Goal: Task Accomplishment & Management: Use online tool/utility

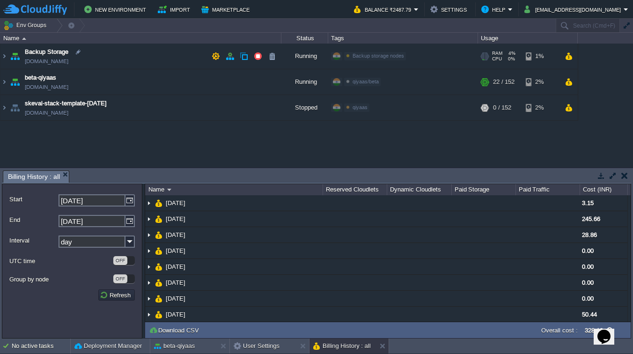
scroll to position [4, 0]
click at [365, 82] on span "qiyaas/beta" at bounding box center [366, 82] width 26 height 6
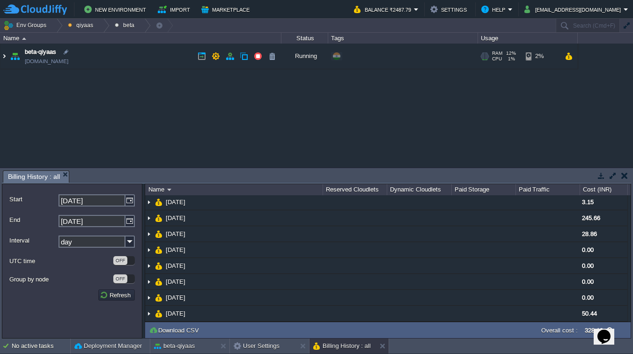
click at [6, 55] on img at bounding box center [3, 56] width 7 height 25
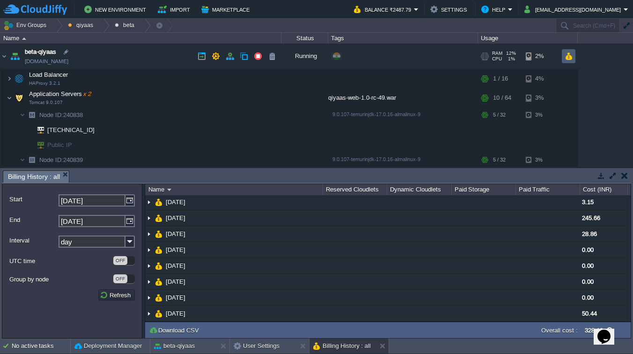
click at [569, 59] on button "button" at bounding box center [569, 56] width 8 height 8
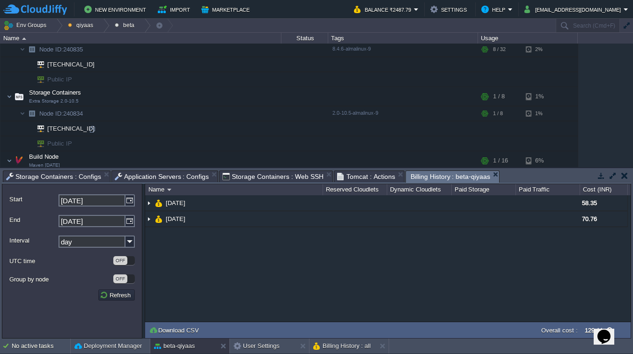
scroll to position [302, 0]
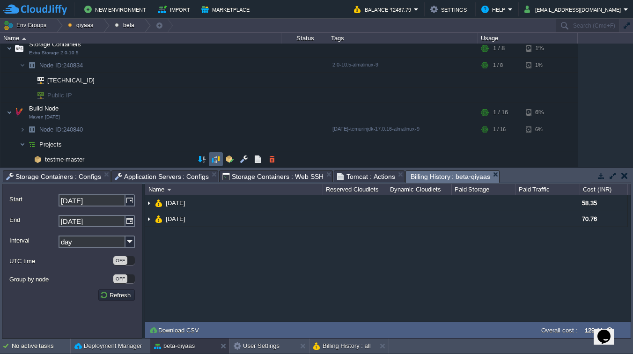
click at [218, 163] on button "button" at bounding box center [216, 159] width 8 height 8
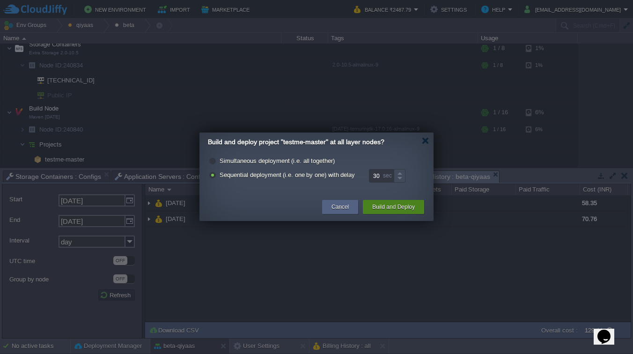
click at [392, 206] on button "Build and Deploy" at bounding box center [393, 206] width 43 height 9
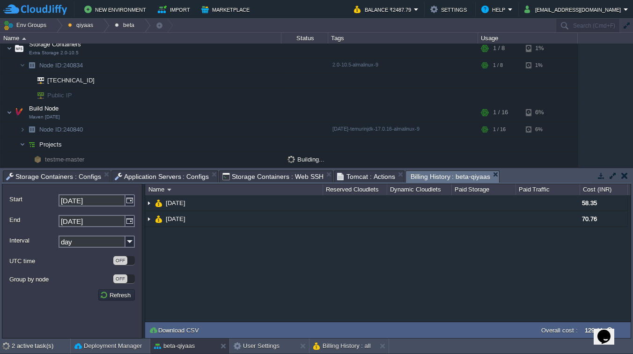
click at [580, 329] on td "Overall cost :" at bounding box center [579, 329] width 37 height 11
click at [610, 333] on icon "Opens Chat This icon Opens the chat window." at bounding box center [603, 336] width 15 height 15
click at [607, 333] on icon "Close Chat This icon closes the chat window." at bounding box center [601, 338] width 11 height 11
click at [607, 331] on icon "$i18n('chat', 'chat_widget')" at bounding box center [603, 337] width 13 height 14
drag, startPoint x: 607, startPoint y: 331, endPoint x: 611, endPoint y: 303, distance: 28.8
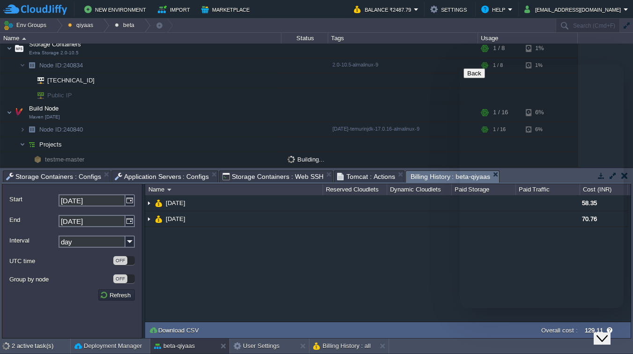
click html "Close Chat This icon closes the chat window."
click at [384, 265] on div "NaN.00 [DATE] 58.35 [DATE] 70.76" at bounding box center [387, 258] width 485 height 126
click at [608, 335] on icon "$i18n('chat', 'chat_widget')" at bounding box center [601, 338] width 11 height 7
click at [511, 279] on div "NaN.00 [DATE] 58.35 [DATE] 70.76" at bounding box center [387, 258] width 485 height 126
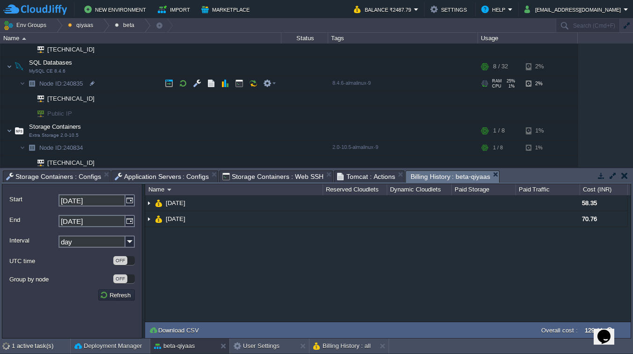
scroll to position [225, 0]
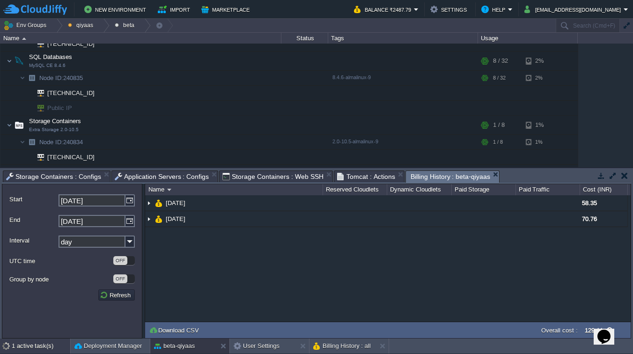
click at [45, 345] on div "1 active task(s)" at bounding box center [41, 345] width 59 height 15
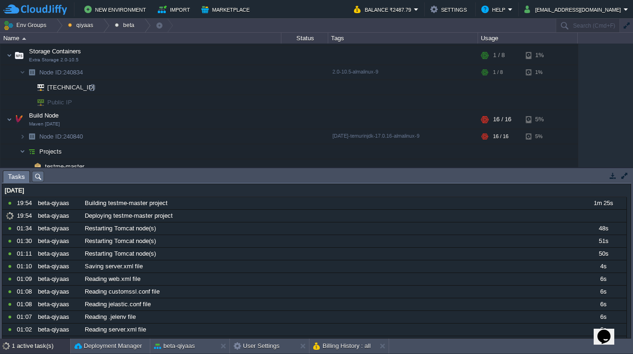
scroll to position [302, 0]
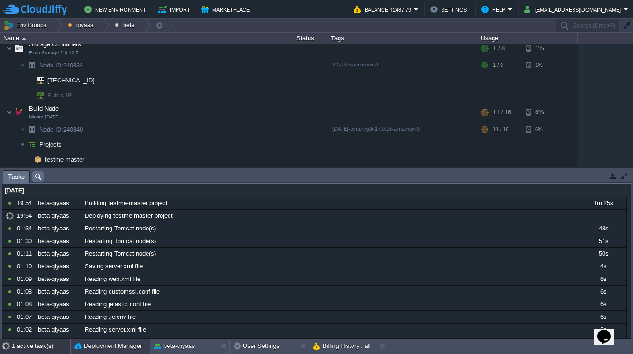
click at [101, 347] on button "Deployment Manager" at bounding box center [107, 345] width 67 height 9
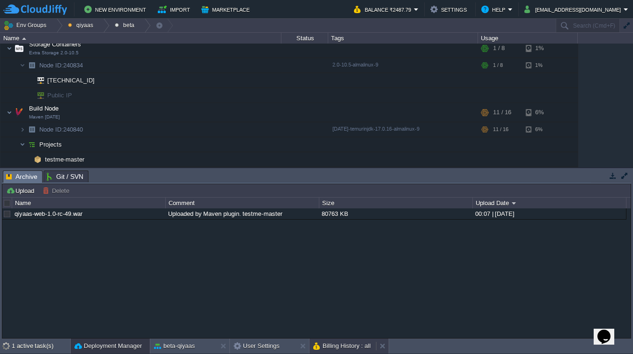
click at [346, 346] on button "Billing History : all" at bounding box center [342, 345] width 58 height 9
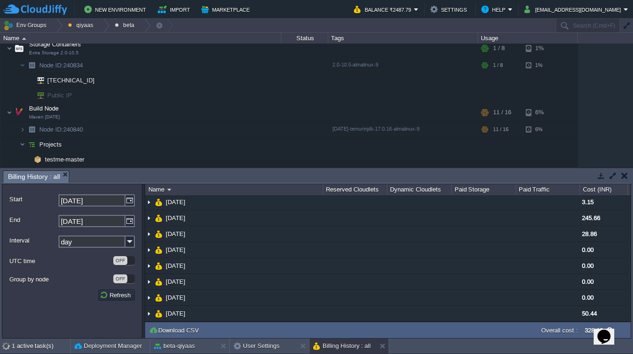
click at [625, 175] on button "button" at bounding box center [624, 175] width 7 height 8
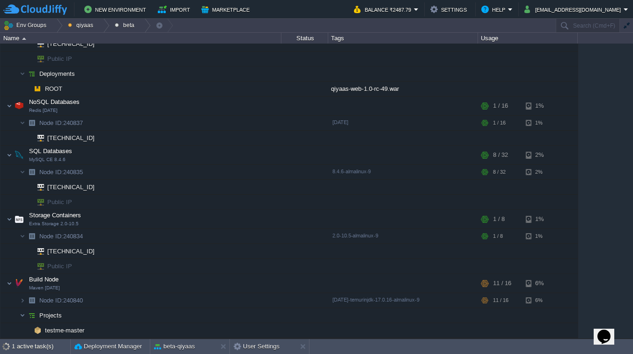
scroll to position [131, 0]
click at [250, 345] on button "User Settings" at bounding box center [257, 346] width 46 height 9
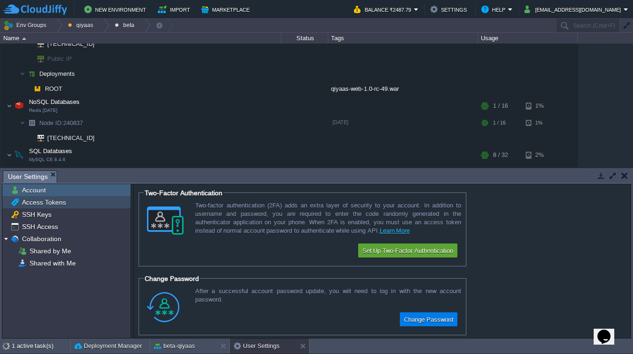
click at [40, 203] on span "Access Tokens" at bounding box center [43, 202] width 47 height 8
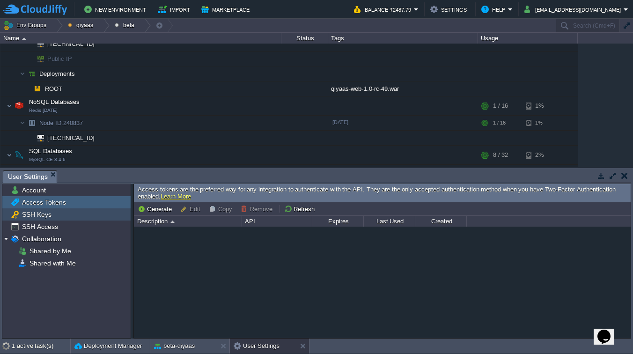
click at [33, 211] on span "SSH Keys" at bounding box center [36, 214] width 33 height 8
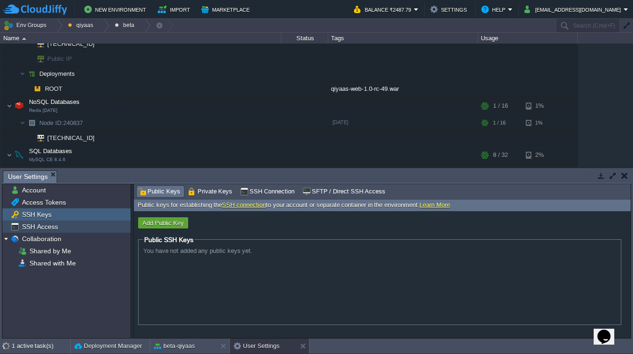
click at [29, 228] on span "SSH Access" at bounding box center [39, 226] width 39 height 8
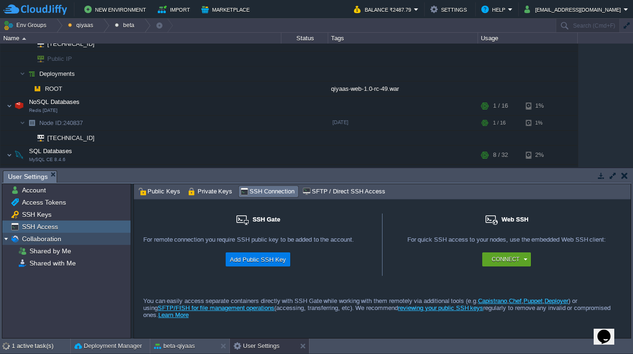
click at [37, 241] on span "Collaboration" at bounding box center [41, 239] width 43 height 8
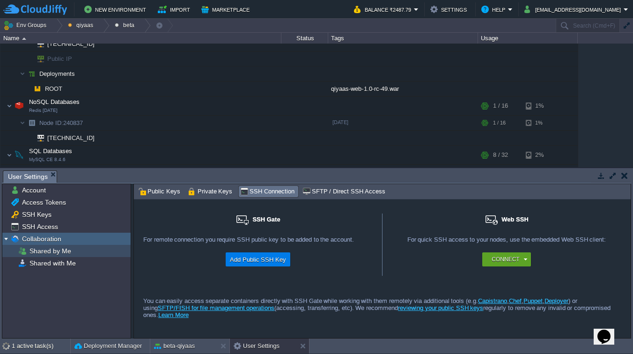
click at [41, 256] on div "Shared by Me" at bounding box center [66, 251] width 128 height 12
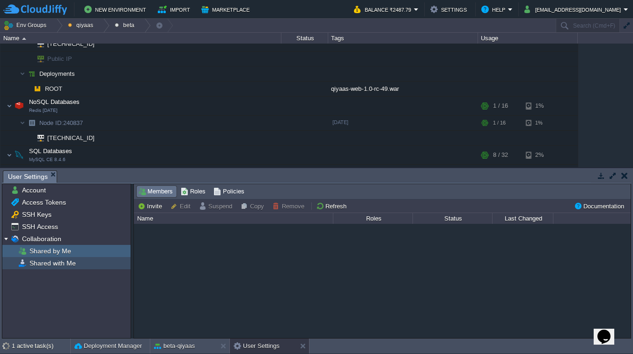
click at [43, 265] on span "Shared with Me" at bounding box center [53, 263] width 50 height 8
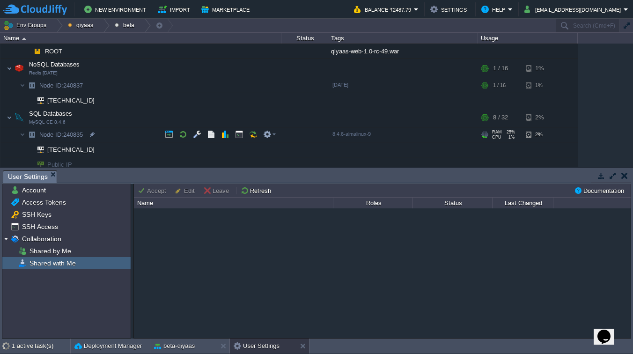
scroll to position [302, 0]
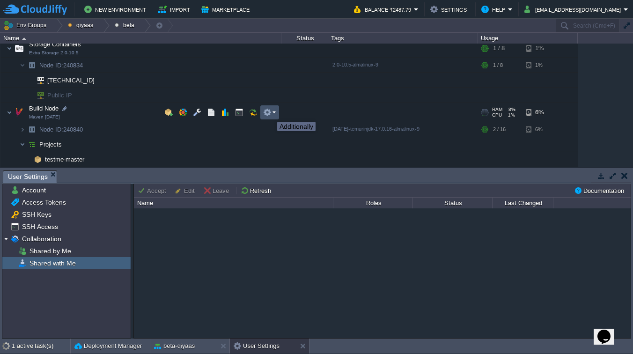
click at [270, 113] on button "button" at bounding box center [267, 112] width 8 height 8
click at [223, 114] on button "button" at bounding box center [225, 112] width 8 height 8
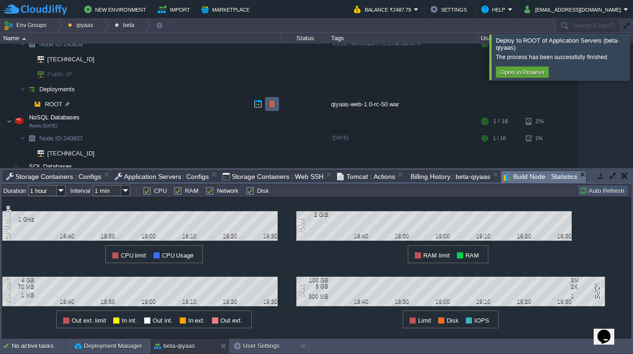
scroll to position [0, 0]
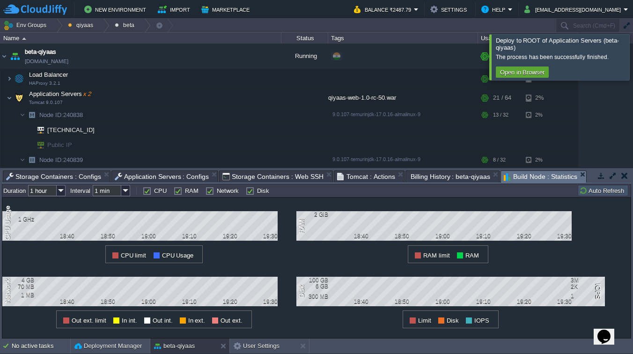
click at [632, 54] on div at bounding box center [644, 56] width 0 height 45
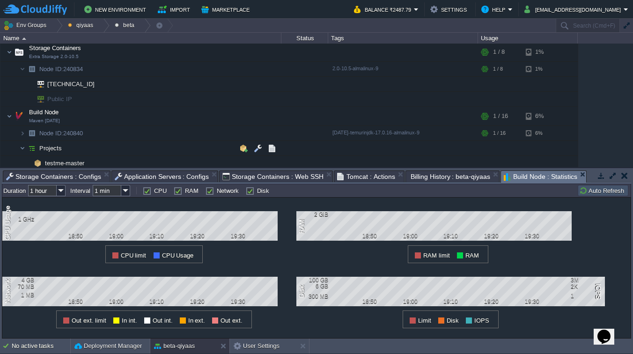
scroll to position [302, 0]
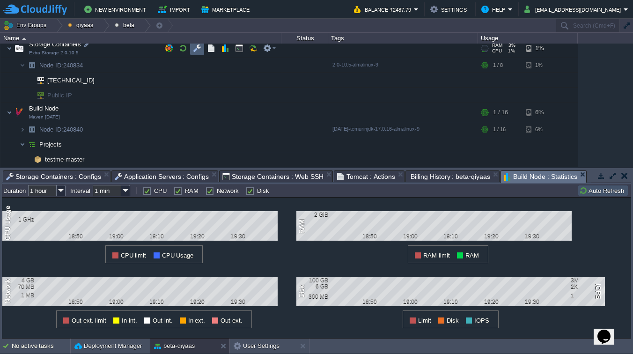
click at [198, 53] on td at bounding box center [197, 48] width 14 height 14
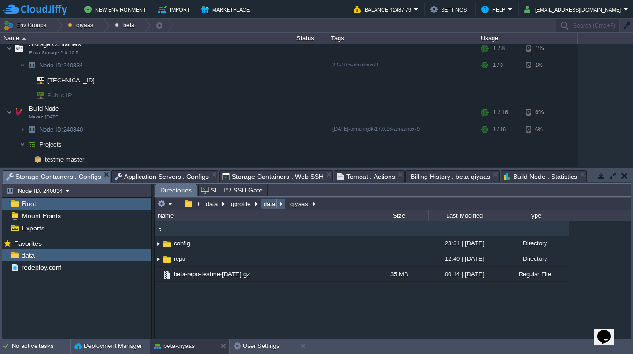
click at [272, 205] on button "data" at bounding box center [269, 203] width 15 height 8
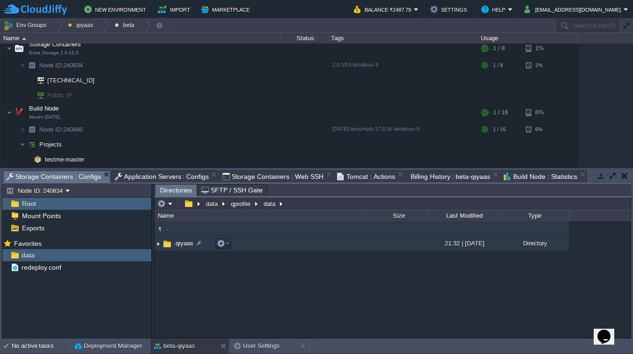
click at [180, 242] on span ".qiyaas" at bounding box center [183, 243] width 22 height 8
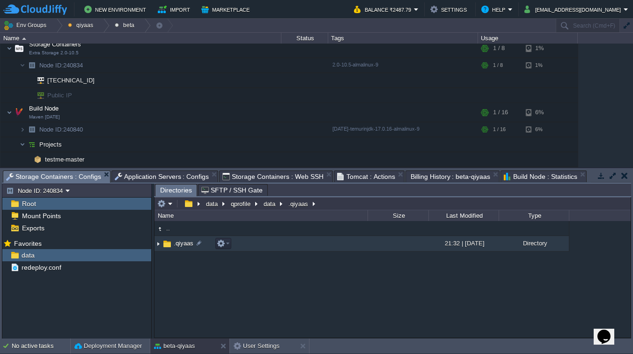
click at [180, 242] on span ".qiyaas" at bounding box center [183, 243] width 22 height 8
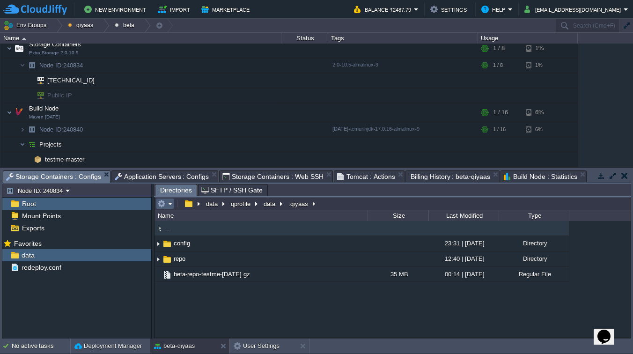
click at [164, 202] on button "button" at bounding box center [161, 203] width 8 height 8
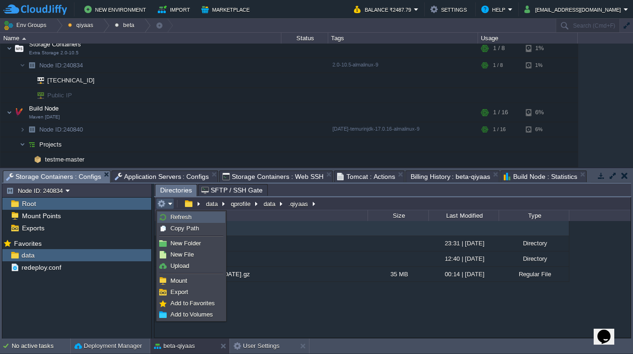
click at [167, 212] on li "Refresh" at bounding box center [191, 217] width 68 height 11
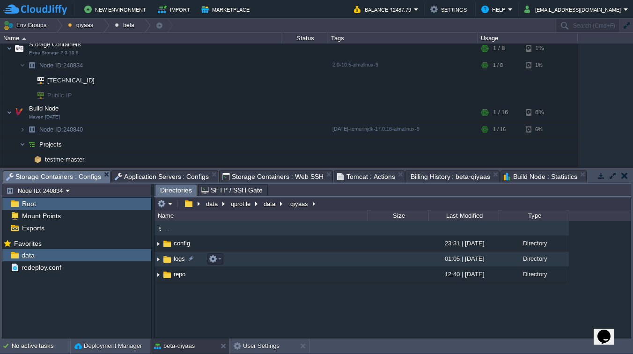
click at [176, 262] on span "logs" at bounding box center [179, 259] width 14 height 8
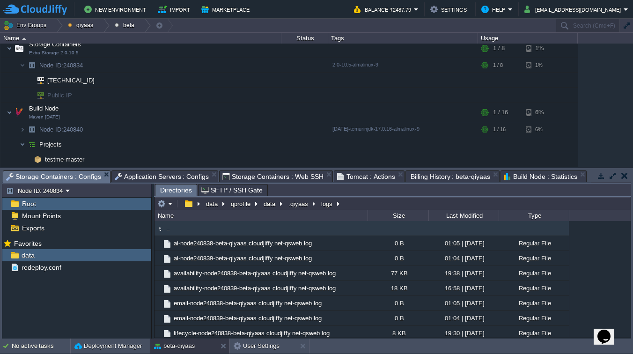
click at [477, 216] on div "Last Modified" at bounding box center [463, 215] width 69 height 11
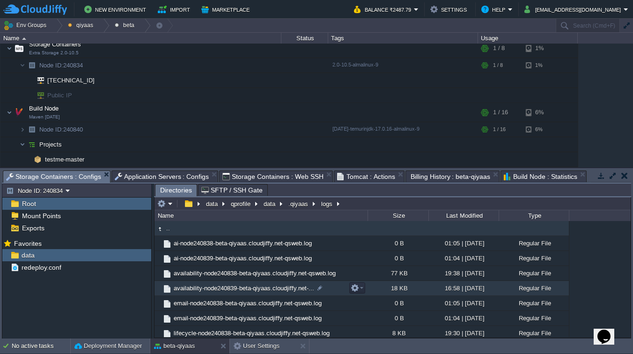
scroll to position [11, 0]
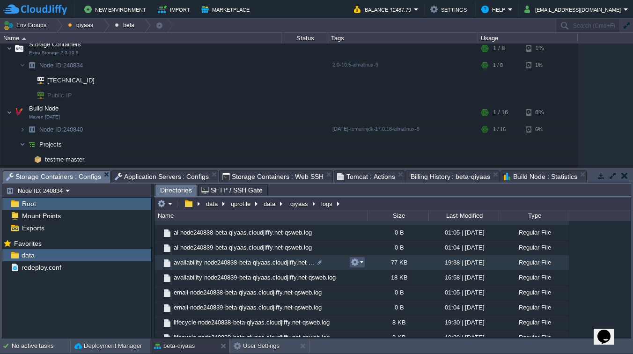
click at [354, 264] on button "button" at bounding box center [355, 262] width 8 height 8
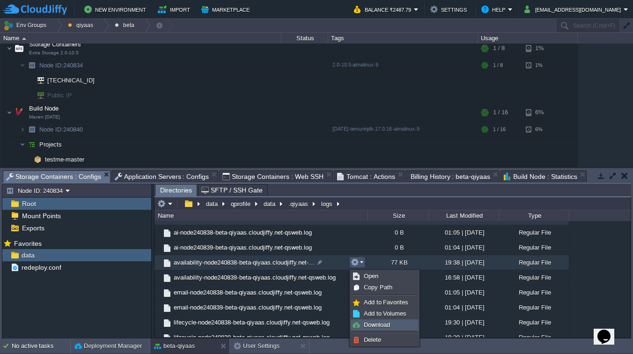
click at [378, 326] on span "Download" at bounding box center [377, 324] width 26 height 7
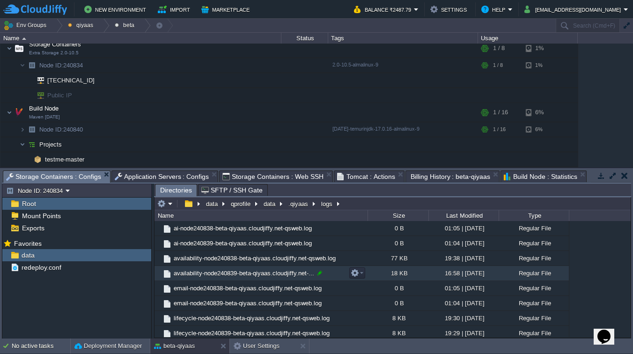
scroll to position [0, 0]
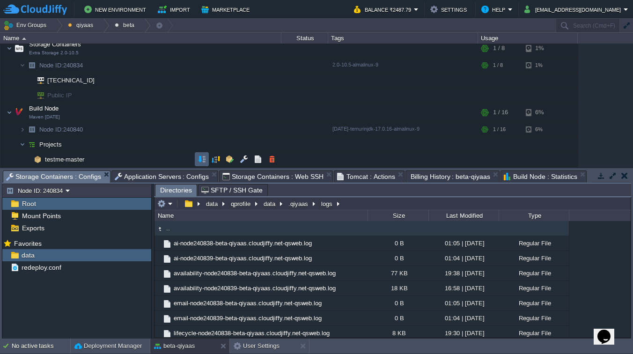
click at [202, 157] on button "button" at bounding box center [202, 159] width 8 height 8
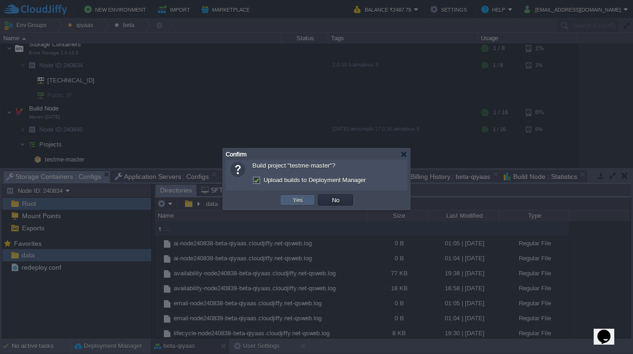
click at [304, 204] on button "Yes" at bounding box center [298, 200] width 16 height 8
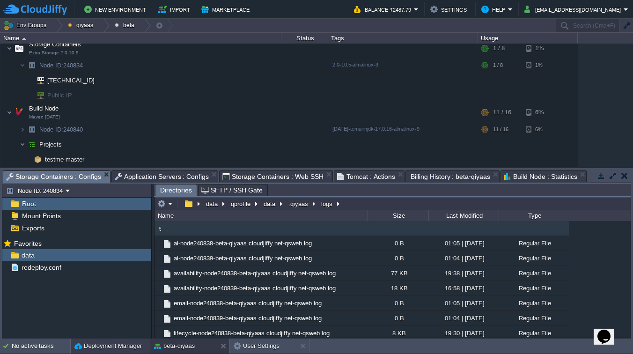
click at [99, 344] on button "Deployment Manager" at bounding box center [107, 345] width 67 height 9
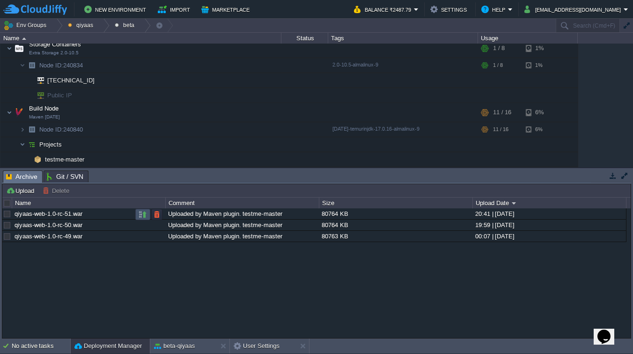
click at [140, 216] on button "button" at bounding box center [143, 214] width 8 height 8
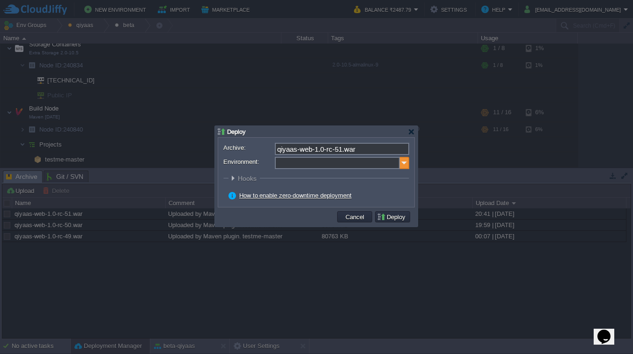
click at [406, 161] on img at bounding box center [404, 163] width 9 height 12
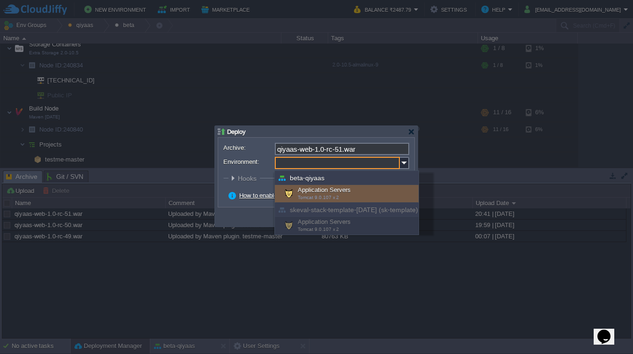
click at [335, 195] on span "Tomcat 9.0.107 x 2" at bounding box center [318, 197] width 41 height 5
type input "Application Servers (beta-qiyaas)"
type input "ROOT-694"
radio input "false"
radio input "true"
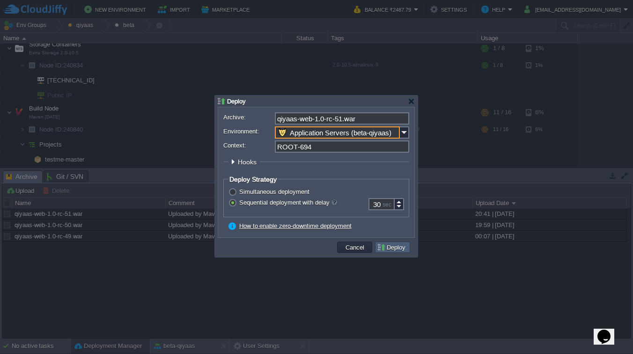
click at [395, 250] on button "Deploy" at bounding box center [392, 247] width 31 height 8
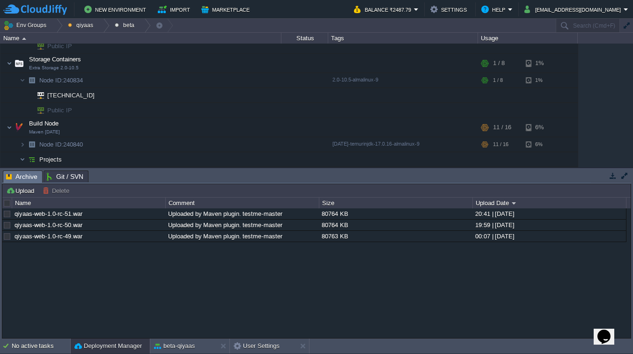
scroll to position [72, 0]
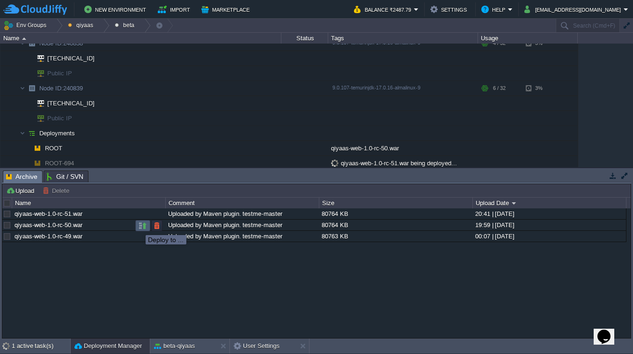
click at [139, 227] on button "button" at bounding box center [143, 225] width 8 height 8
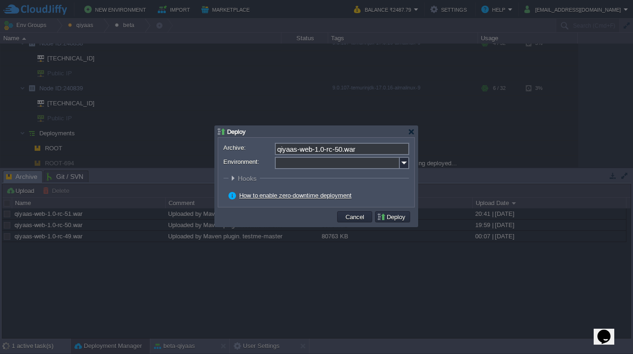
click at [314, 196] on link "How to enable zero-downtime deployment" at bounding box center [295, 195] width 112 height 7
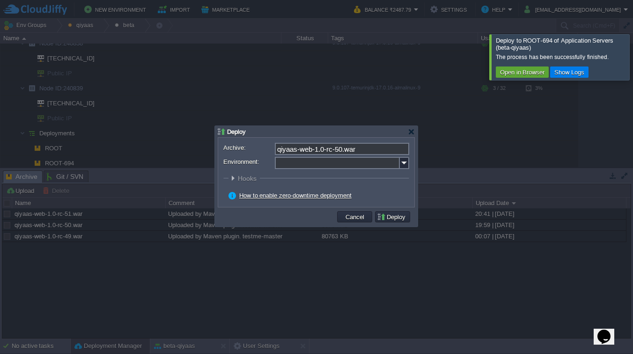
scroll to position [47, 0]
click at [358, 220] on button "Cancel" at bounding box center [355, 217] width 24 height 8
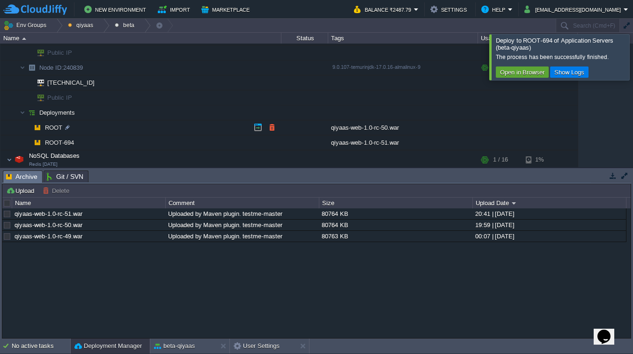
scroll to position [98, 0]
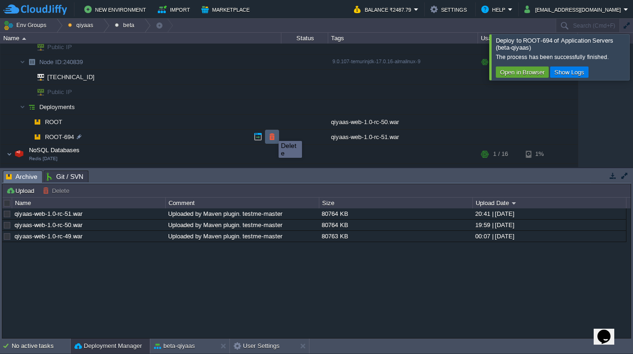
click at [272, 134] on button "button" at bounding box center [272, 136] width 8 height 8
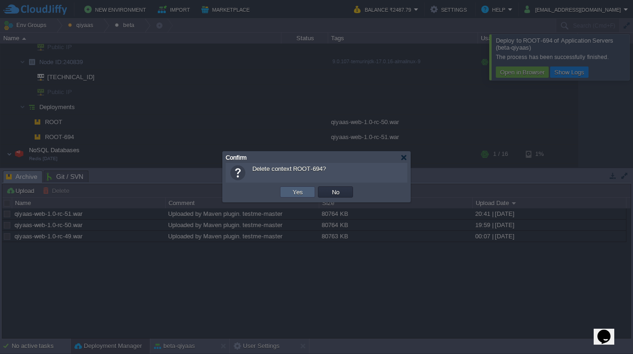
click at [302, 191] on button "Yes" at bounding box center [298, 192] width 16 height 8
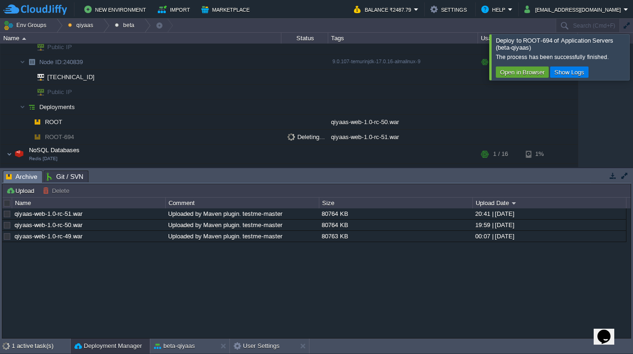
scroll to position [47, 0]
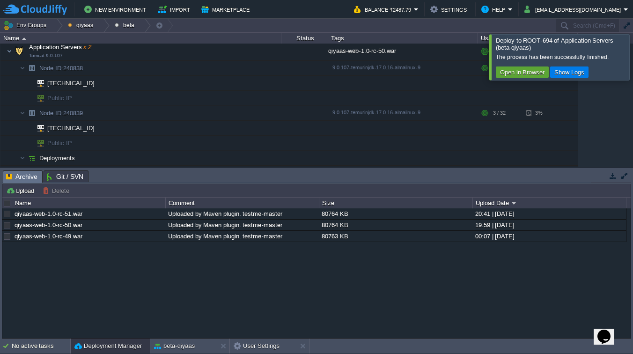
click at [632, 54] on div at bounding box center [644, 56] width 0 height 45
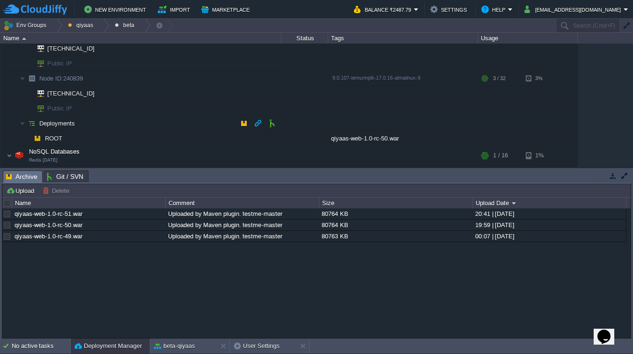
scroll to position [109, 0]
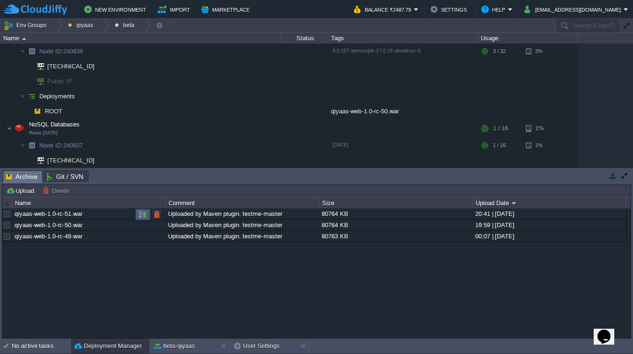
click at [142, 217] on button "button" at bounding box center [143, 214] width 8 height 8
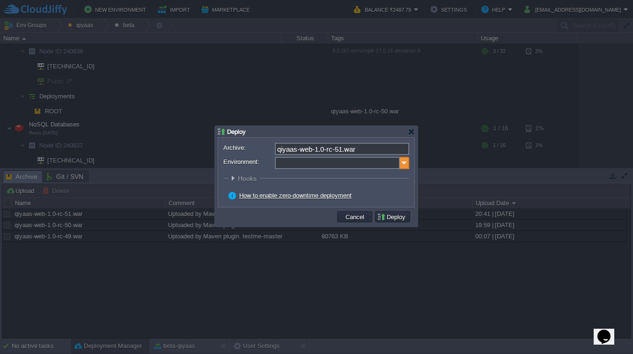
click at [402, 163] on img at bounding box center [404, 163] width 9 height 12
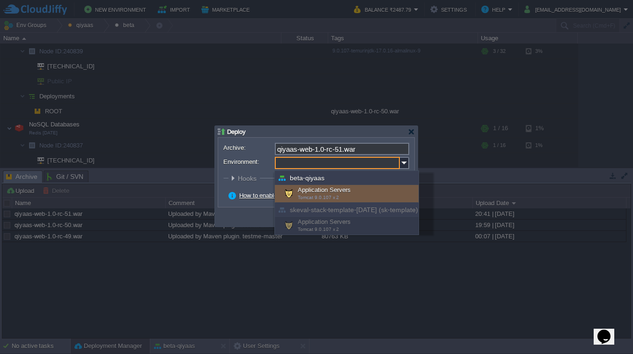
click at [330, 191] on div "Application Servers Tomcat 9.0.107 x 2" at bounding box center [347, 194] width 144 height 18
type input "Application Servers (beta-qiyaas)"
type input "ROOT-627"
radio input "false"
radio input "true"
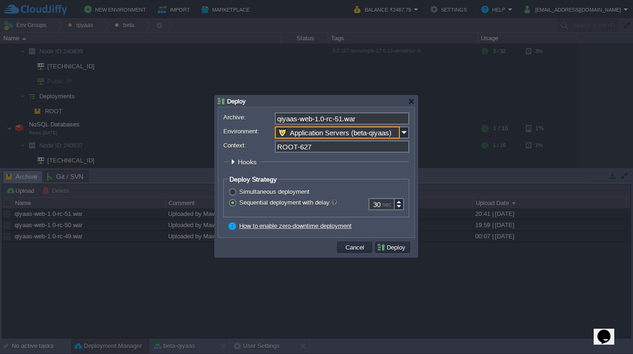
click at [326, 145] on input "ROOT-627" at bounding box center [342, 146] width 134 height 12
type input "ROOT"
click at [388, 244] on button "Deploy" at bounding box center [392, 247] width 31 height 8
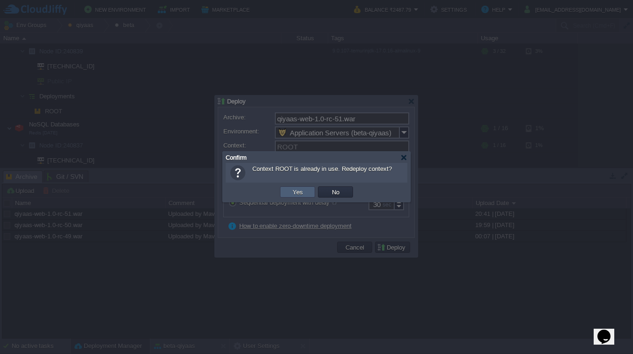
click at [295, 189] on button "Yes" at bounding box center [298, 192] width 16 height 8
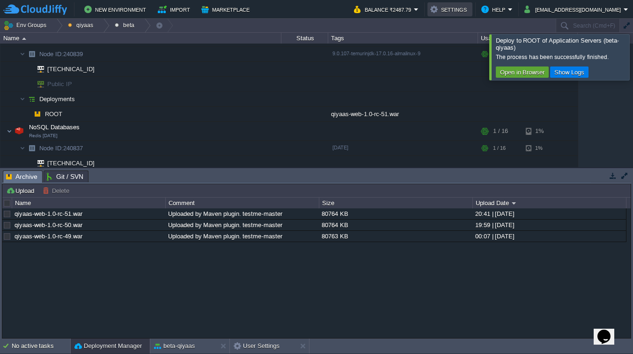
scroll to position [47, 0]
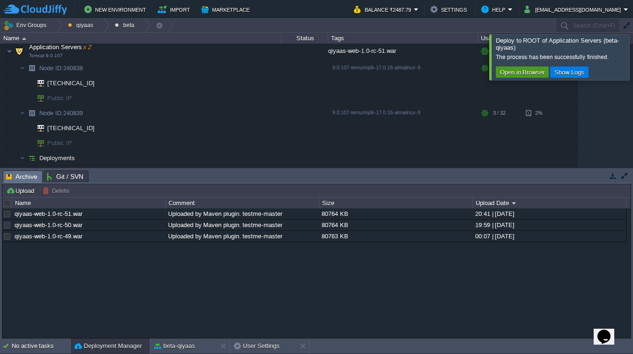
click at [534, 73] on button "Open in Browser" at bounding box center [522, 72] width 50 height 8
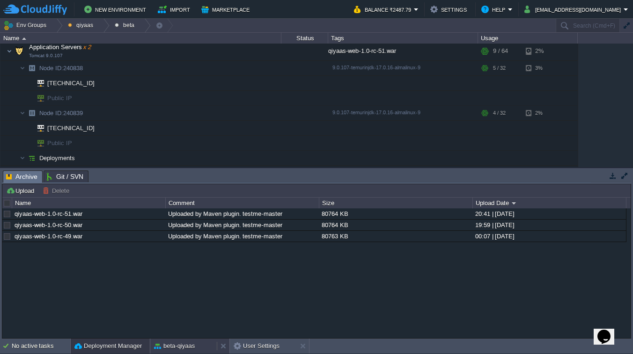
click at [190, 346] on button "beta-qiyaas" at bounding box center [174, 345] width 41 height 9
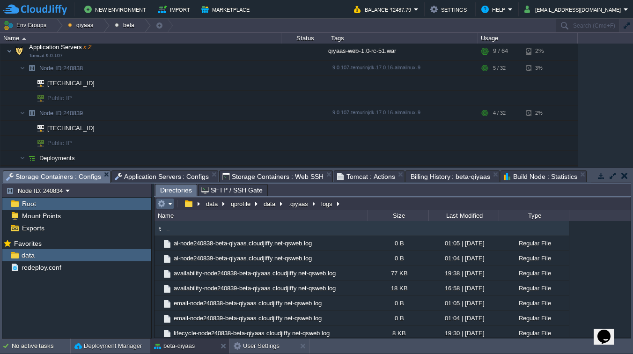
click at [165, 205] on button "button" at bounding box center [161, 203] width 8 height 8
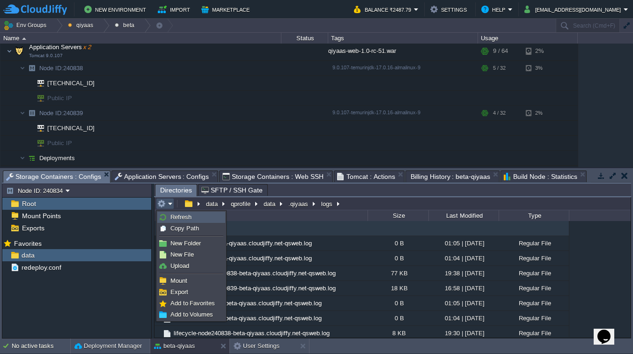
click at [166, 213] on link "Refresh" at bounding box center [191, 217] width 67 height 10
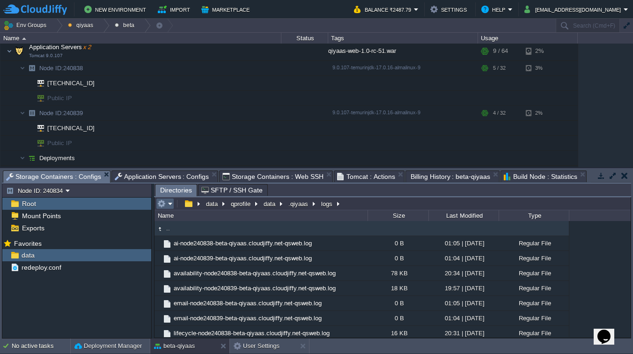
click at [169, 206] on em at bounding box center [164, 203] width 15 height 8
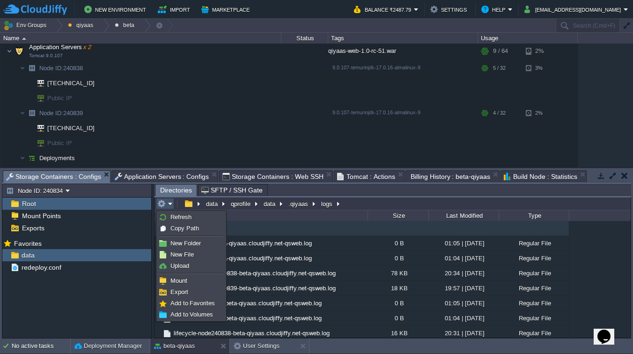
type input "/data/qprofile/data/.qiyaas/logs"
click at [429, 204] on input "/data/qprofile/data/.qiyaas/logs" at bounding box center [392, 203] width 476 height 13
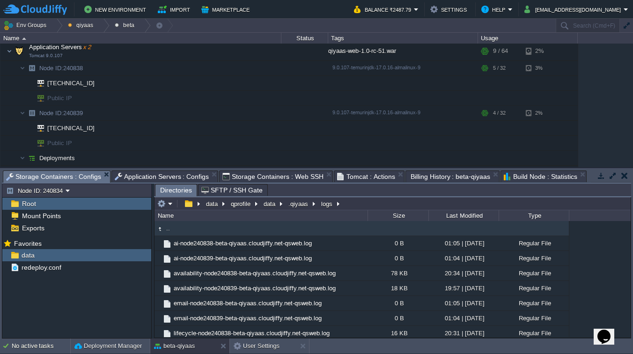
click at [402, 217] on div "Size" at bounding box center [398, 215] width 60 height 11
type input "/data/qprofile/data/.qiyaas/logs"
click at [354, 220] on div "Name" at bounding box center [261, 215] width 212 height 11
click at [169, 228] on span ".." at bounding box center [168, 228] width 7 height 8
click at [466, 216] on div "Last Modified" at bounding box center [463, 215] width 69 height 11
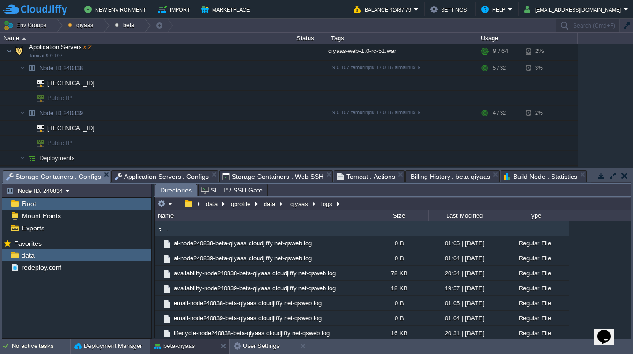
click at [479, 212] on div "Last Modified" at bounding box center [463, 215] width 69 height 11
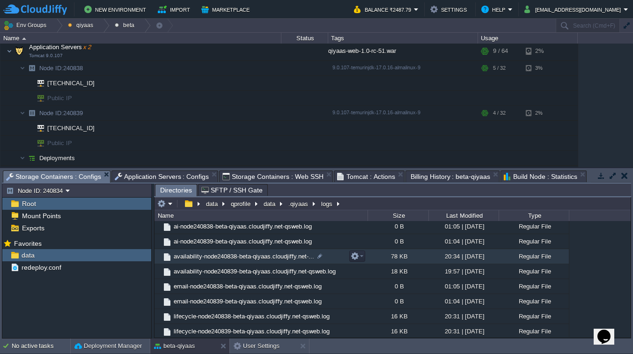
scroll to position [18, 0]
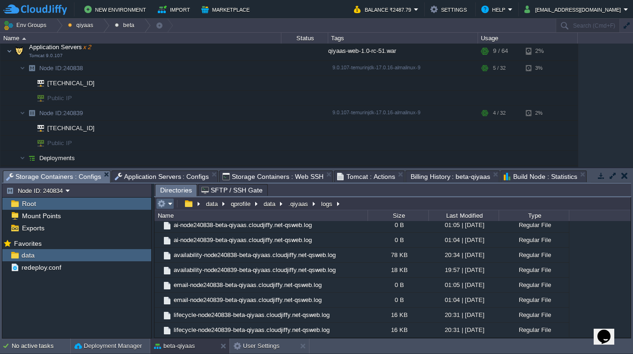
click at [170, 206] on em at bounding box center [164, 203] width 15 height 8
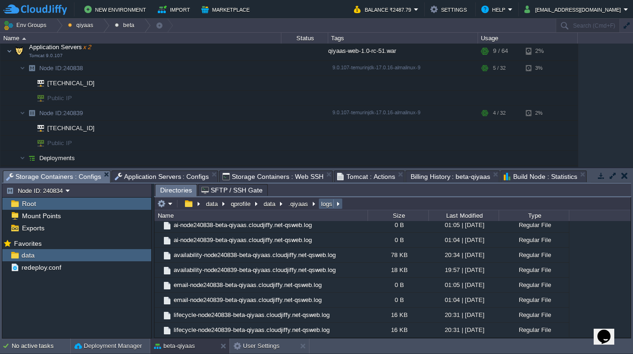
click at [338, 205] on em "logs" at bounding box center [331, 203] width 22 height 8
type input "/data/qprofile/data/.qiyaas/logs"
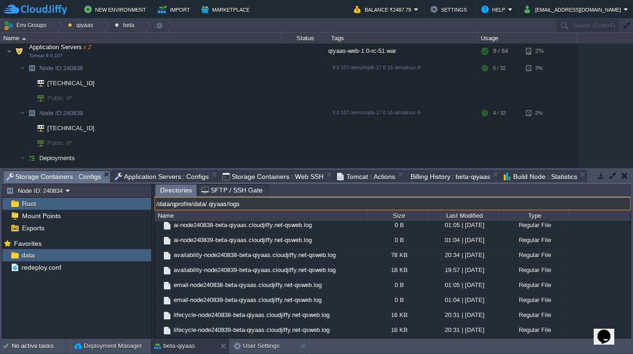
click at [391, 203] on input "/data/qprofile/data/.qiyaas/logs" at bounding box center [392, 203] width 476 height 13
click at [594, 239] on div ".. ai-node240838-beta-qiyaas.cloudjiffy.net-qsweb.log 0 B 01:05 | [DATE] Regula…" at bounding box center [392, 279] width 476 height 116
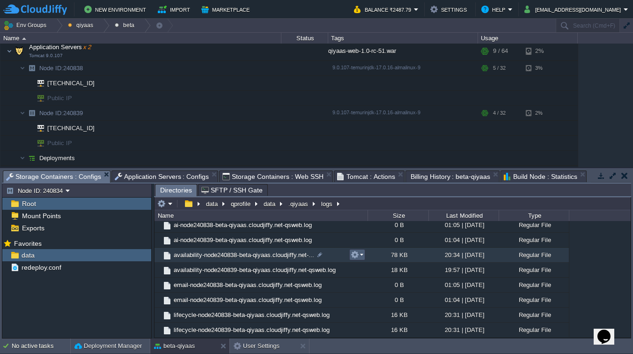
scroll to position [0, 0]
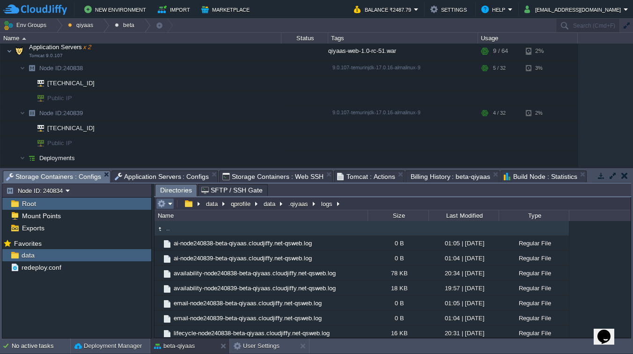
click at [164, 203] on button "button" at bounding box center [161, 203] width 8 height 8
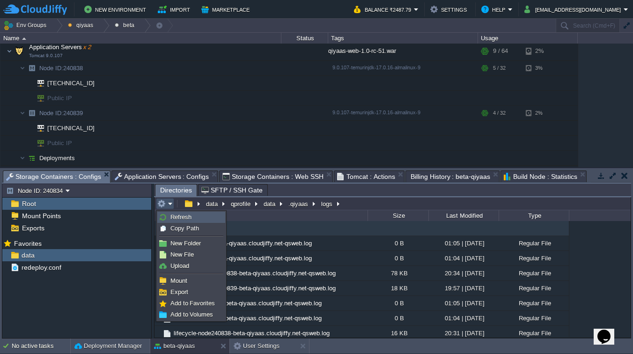
click at [165, 217] on img at bounding box center [162, 216] width 7 height 7
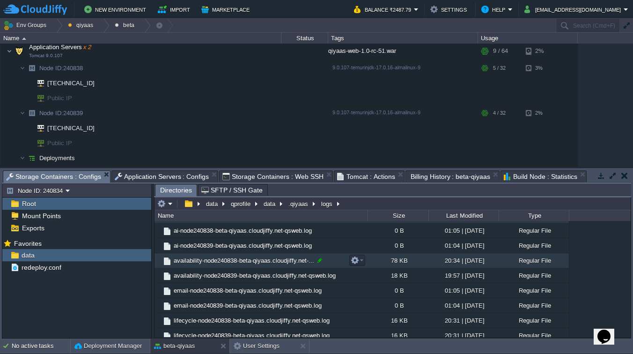
scroll to position [16, 0]
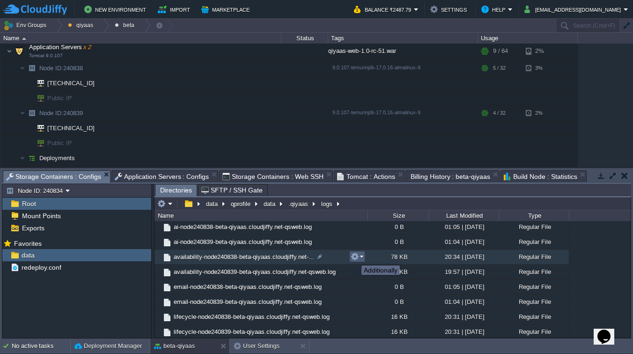
click at [354, 257] on button "button" at bounding box center [355, 256] width 8 height 8
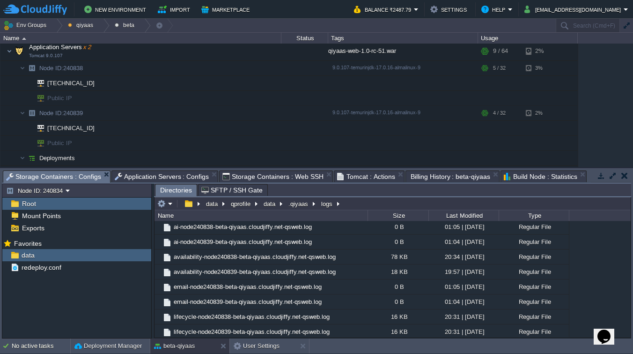
click at [580, 272] on div ".. ai-node240838-beta-qiyaas.cloudjiffy.net-qsweb.log 0 B 01:05 | [DATE] Regula…" at bounding box center [392, 279] width 476 height 116
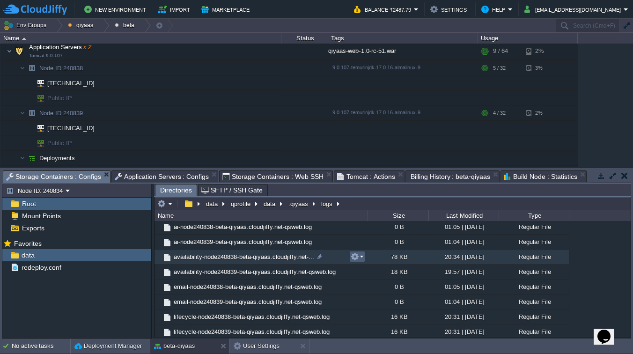
click at [358, 258] on button "button" at bounding box center [355, 256] width 8 height 8
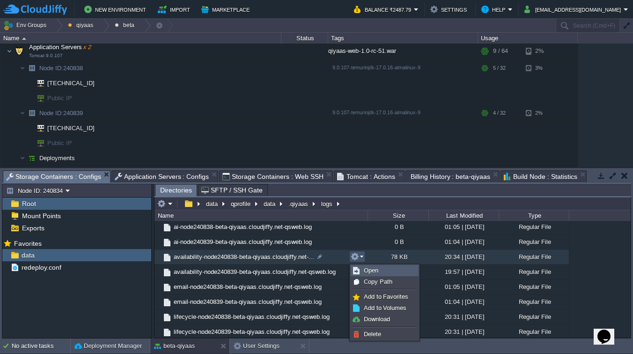
click at [359, 267] on img at bounding box center [356, 270] width 7 height 7
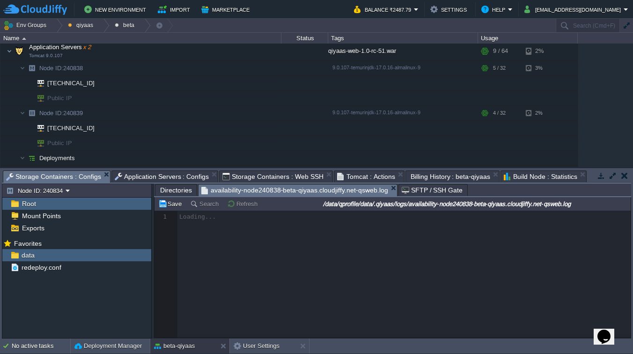
click at [181, 191] on span "Directories" at bounding box center [176, 189] width 32 height 11
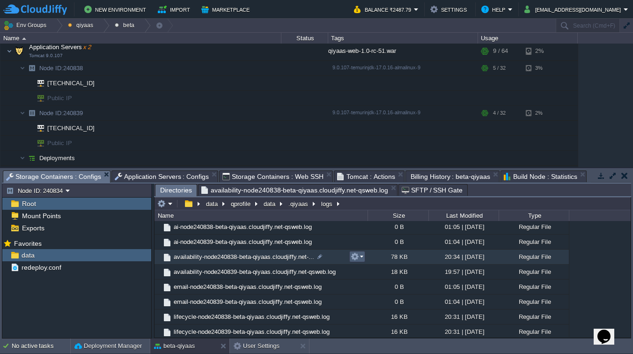
click at [360, 258] on em at bounding box center [357, 256] width 13 height 8
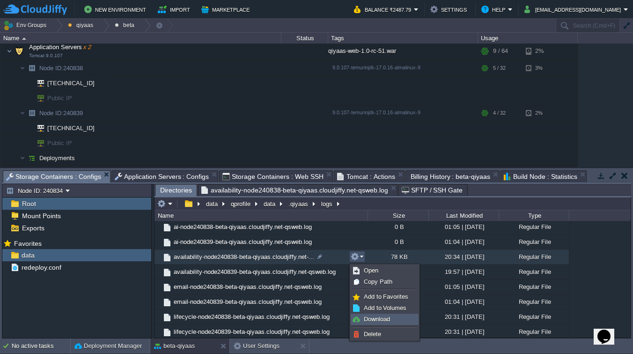
click at [371, 317] on span "Download" at bounding box center [377, 319] width 26 height 7
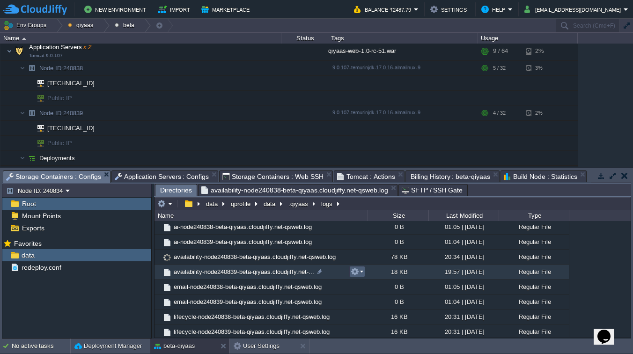
click at [361, 273] on em at bounding box center [357, 271] width 13 height 8
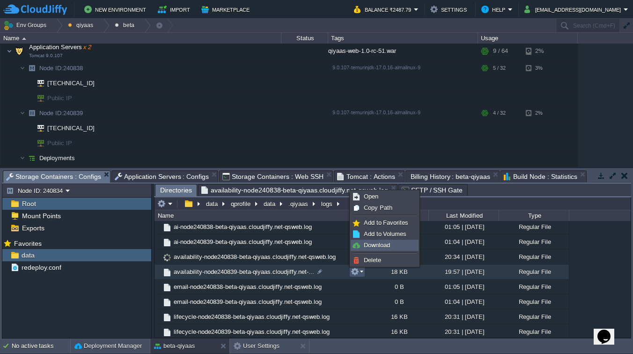
click at [372, 245] on span "Download" at bounding box center [377, 245] width 26 height 7
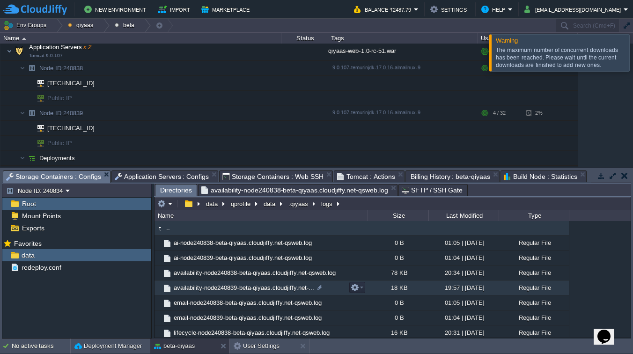
scroll to position [0, 0]
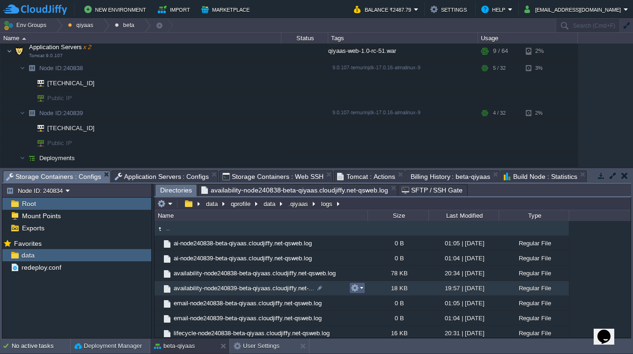
click at [362, 289] on em at bounding box center [357, 288] width 13 height 8
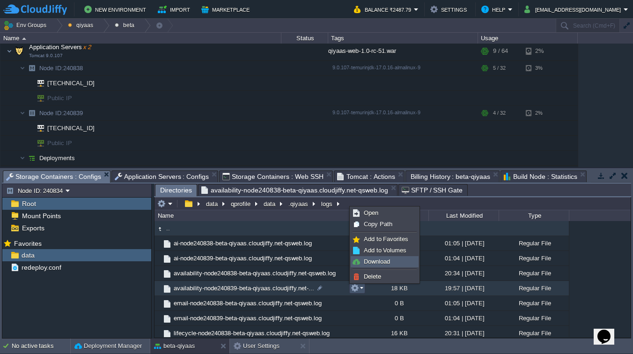
click at [375, 264] on span "Download" at bounding box center [377, 261] width 26 height 7
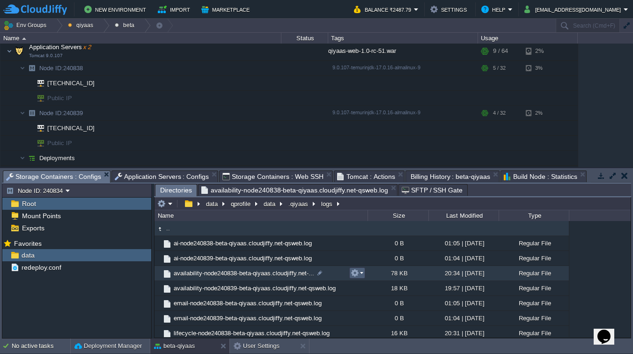
click at [358, 279] on td at bounding box center [357, 272] width 16 height 11
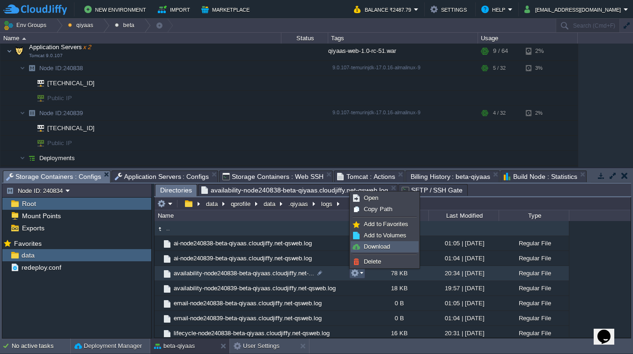
click at [368, 246] on span "Download" at bounding box center [377, 246] width 26 height 7
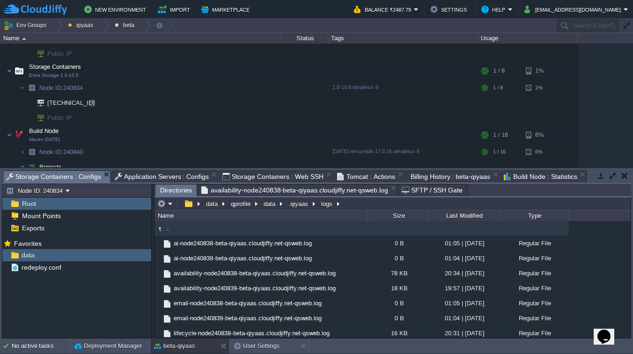
scroll to position [302, 0]
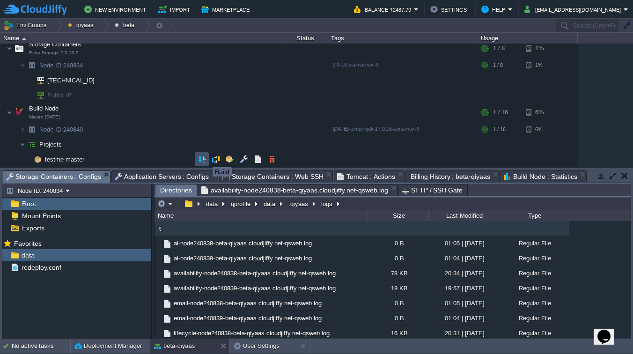
click at [201, 158] on button "button" at bounding box center [202, 159] width 8 height 8
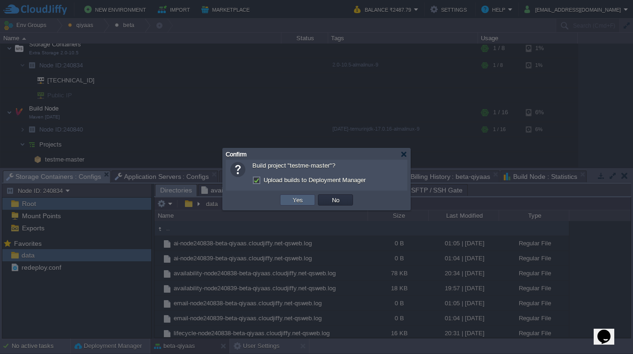
click at [302, 201] on button "Yes" at bounding box center [298, 200] width 16 height 8
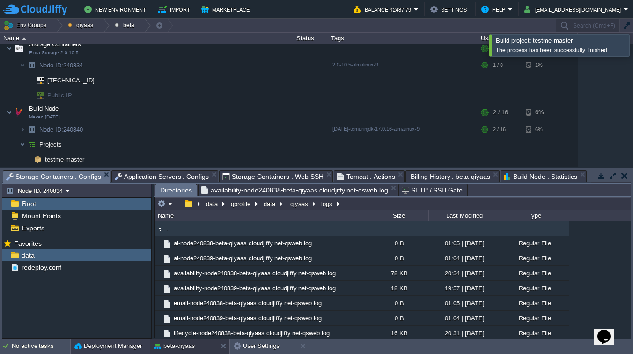
click at [104, 350] on button "Deployment Manager" at bounding box center [107, 345] width 67 height 9
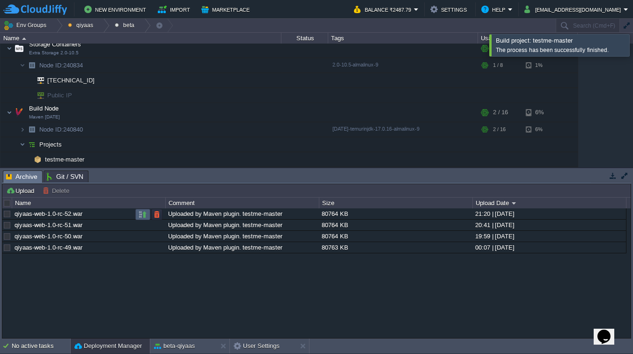
click at [139, 214] on button "button" at bounding box center [143, 214] width 8 height 8
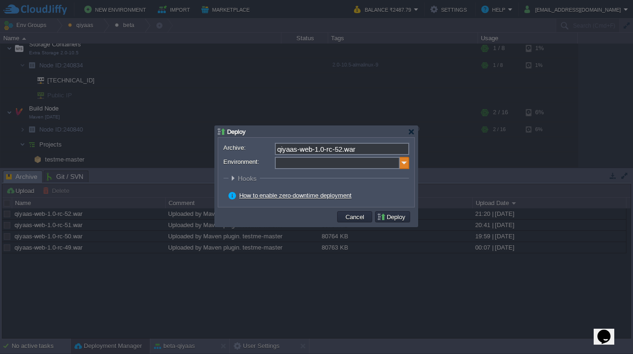
click at [402, 165] on img at bounding box center [404, 163] width 9 height 12
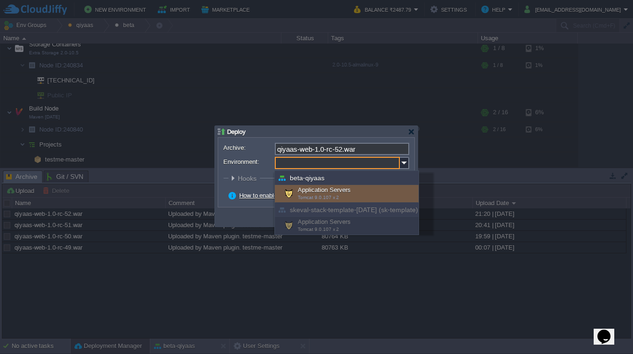
click at [335, 188] on div "Application Servers Tomcat 9.0.107 x 2" at bounding box center [347, 194] width 144 height 18
type input "Application Servers (beta-qiyaas)"
type input "ROOT-116"
radio input "false"
radio input "true"
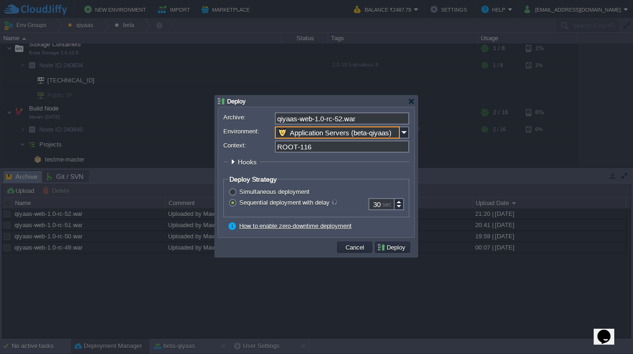
click at [329, 144] on input "ROOT-116" at bounding box center [342, 146] width 134 height 12
type input "ROOT"
click at [398, 248] on button "Deploy" at bounding box center [392, 247] width 31 height 8
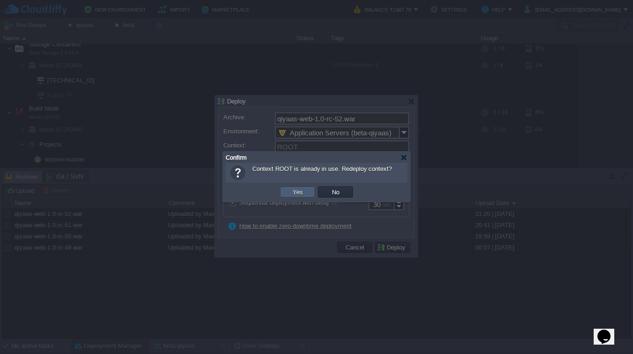
click at [301, 191] on button "Yes" at bounding box center [298, 192] width 16 height 8
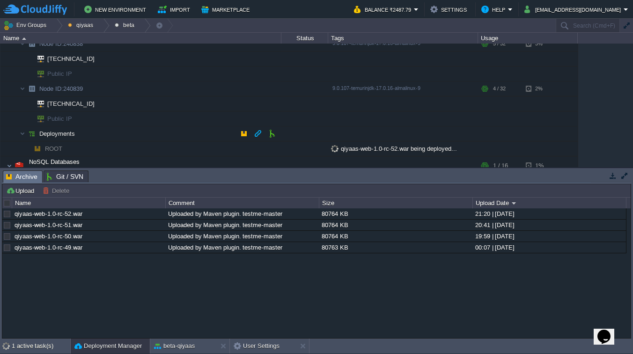
scroll to position [72, 0]
click at [256, 135] on button "button" at bounding box center [258, 132] width 8 height 8
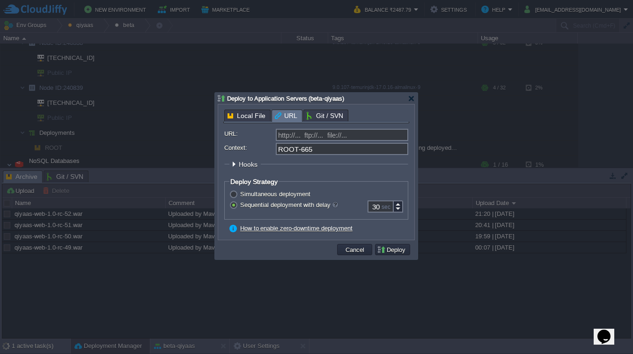
click at [255, 114] on span "Local File" at bounding box center [247, 115] width 38 height 11
click at [285, 114] on span "URL" at bounding box center [286, 115] width 22 height 11
click at [316, 115] on div "Local File URL Git / SVN URL: http://... ftp://... file://... Context: ROOT-665…" at bounding box center [316, 172] width 186 height 125
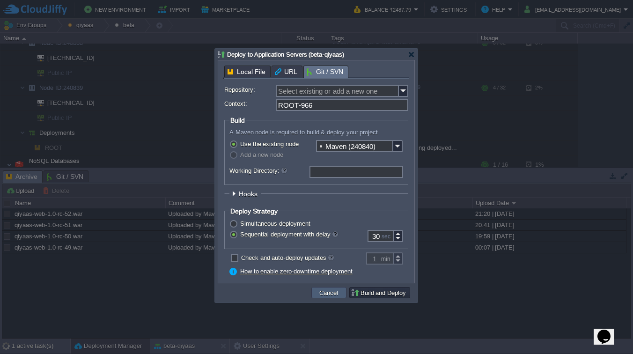
click at [334, 294] on button "Cancel" at bounding box center [328, 292] width 24 height 8
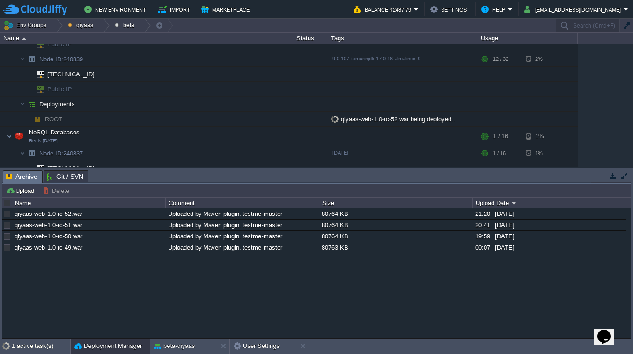
scroll to position [47, 0]
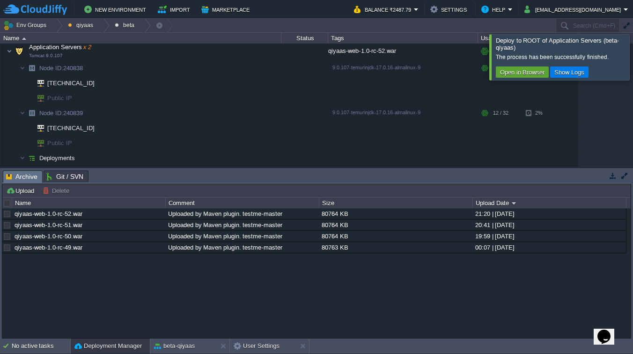
click at [632, 66] on div at bounding box center [644, 56] width 0 height 45
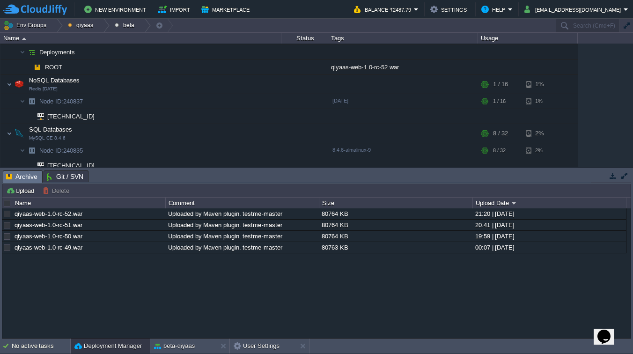
scroll to position [153, 0]
